Goal: Navigation & Orientation: Find specific page/section

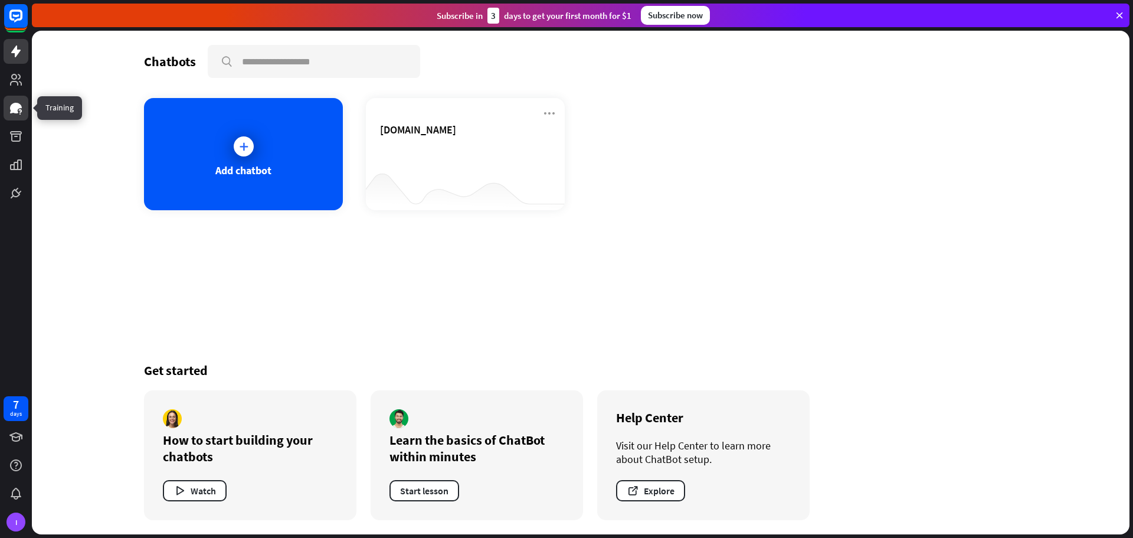
click at [12, 112] on icon at bounding box center [16, 108] width 12 height 11
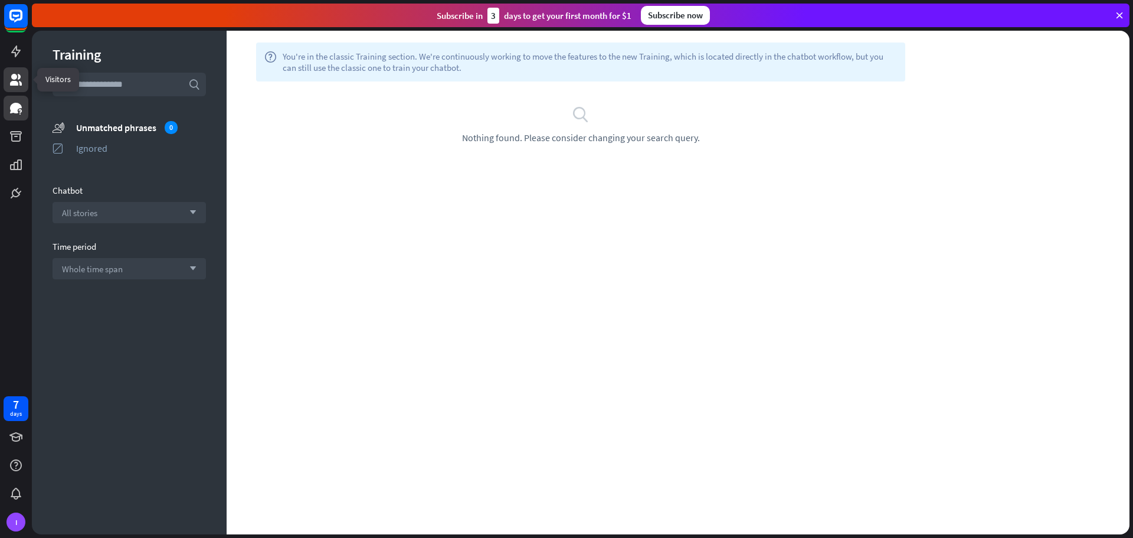
click at [21, 89] on link at bounding box center [16, 79] width 25 height 25
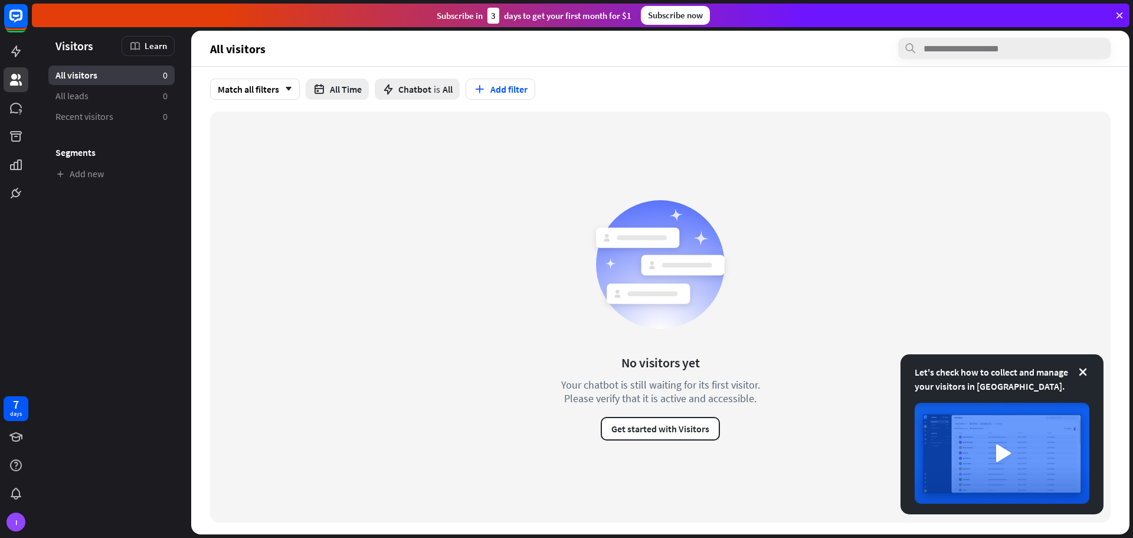
click at [73, 47] on span "Visitors" at bounding box center [74, 46] width 38 height 14
click at [17, 45] on icon at bounding box center [16, 51] width 14 height 14
